Goal: Information Seeking & Learning: Learn about a topic

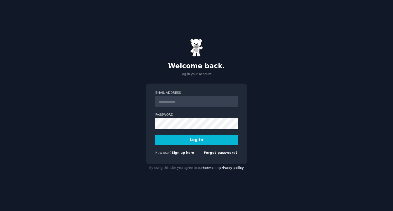
click at [186, 101] on input "Email Address" at bounding box center [196, 101] width 82 height 11
type input "**********"
click at [187, 141] on button "Log In" at bounding box center [196, 140] width 82 height 11
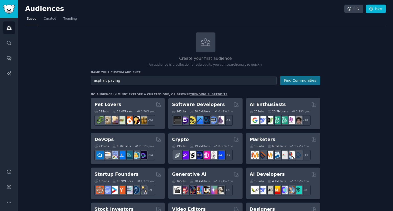
type input "asphalt paving"
click at [307, 82] on button "Find Communities" at bounding box center [300, 80] width 40 height 9
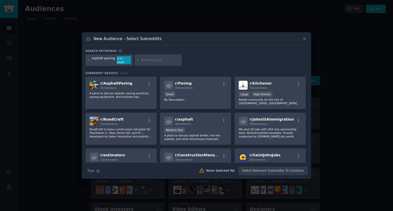
click at [306, 40] on icon at bounding box center [304, 38] width 5 height 5
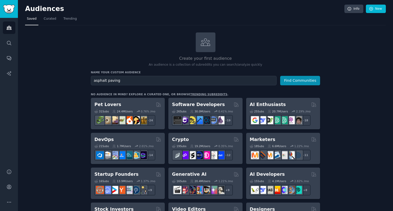
click at [75, 19] on nav "Saved Curated Trending" at bounding box center [205, 20] width 361 height 10
click at [72, 19] on span "Trending" at bounding box center [69, 19] width 13 height 5
